Goal: Check status: Check status

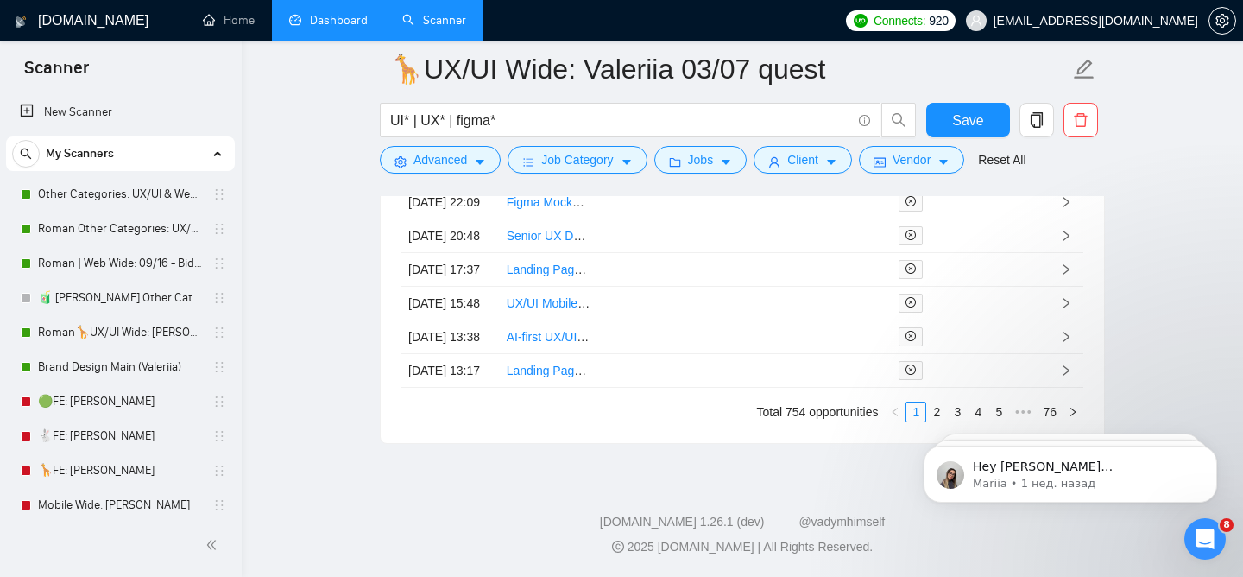
scroll to position [779, 0]
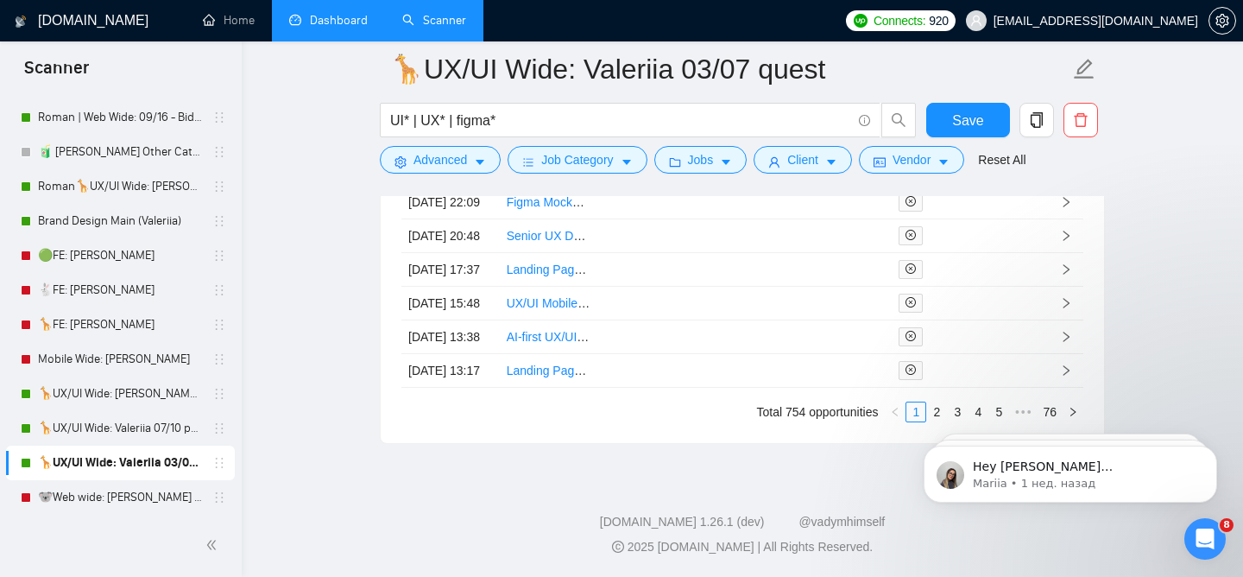
click at [335, 23] on link "Dashboard" at bounding box center [328, 20] width 79 height 15
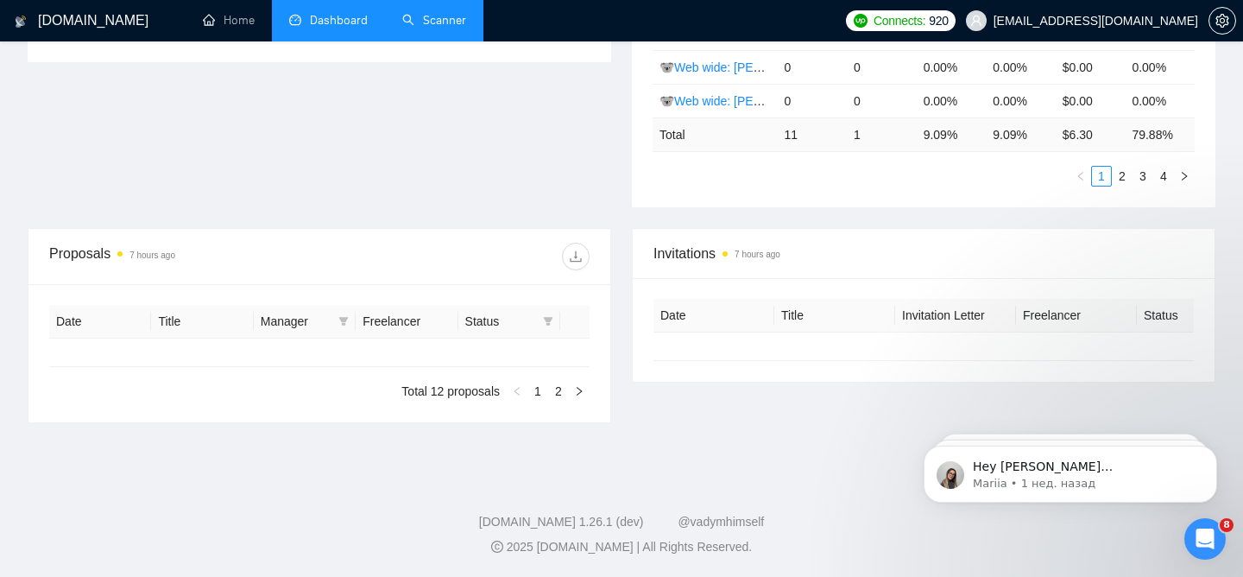
type input "[DATE]"
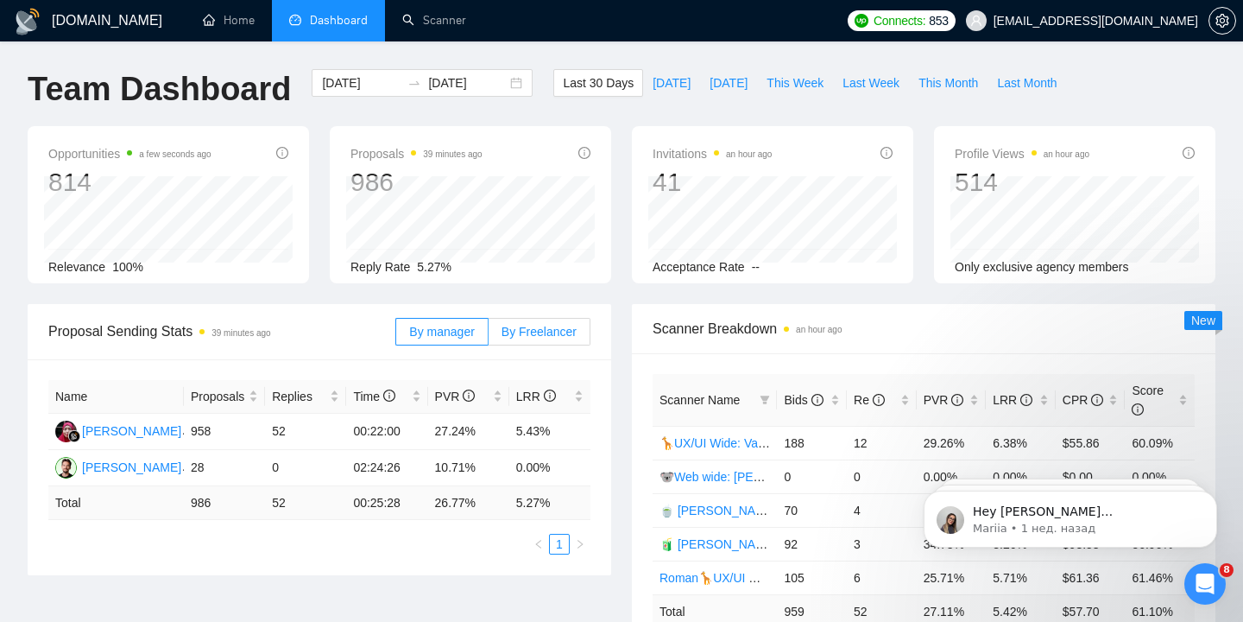
click at [535, 332] on span "By Freelancer" at bounding box center [539, 332] width 75 height 14
click at [489, 336] on input "By Freelancer" at bounding box center [489, 336] width 0 height 0
